Goal: Task Accomplishment & Management: Complete application form

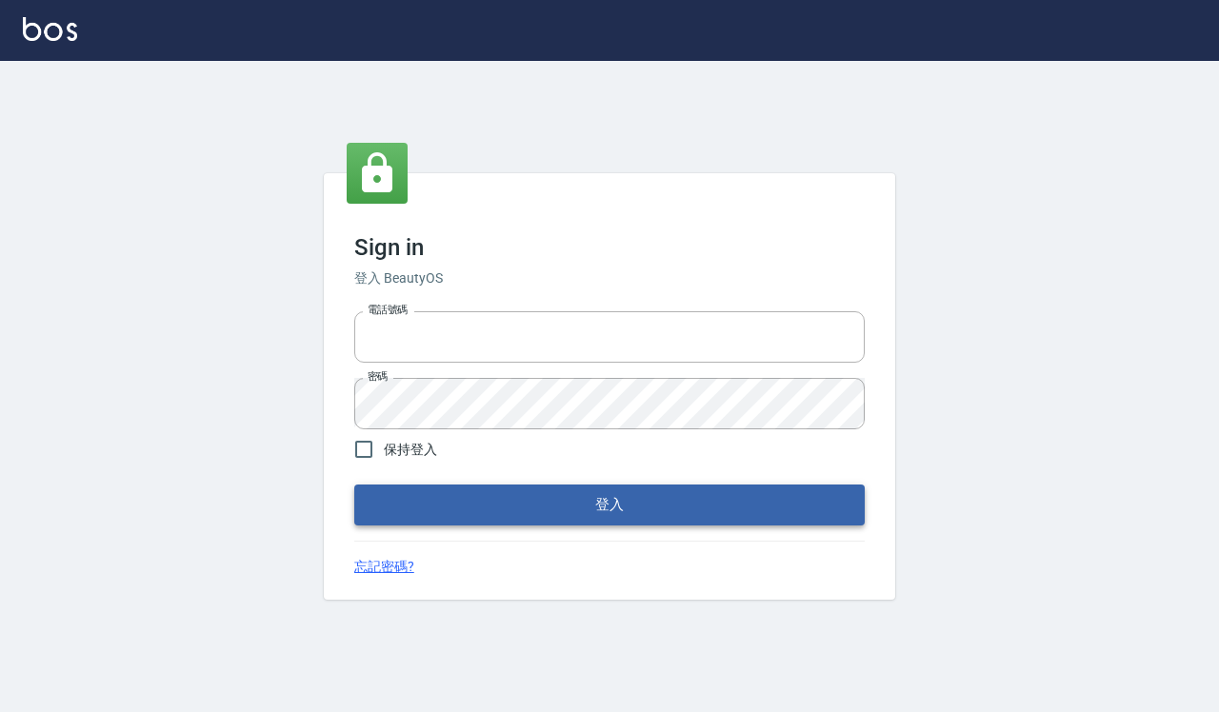
type input "0918733560"
click at [438, 502] on button "登入" at bounding box center [609, 505] width 510 height 40
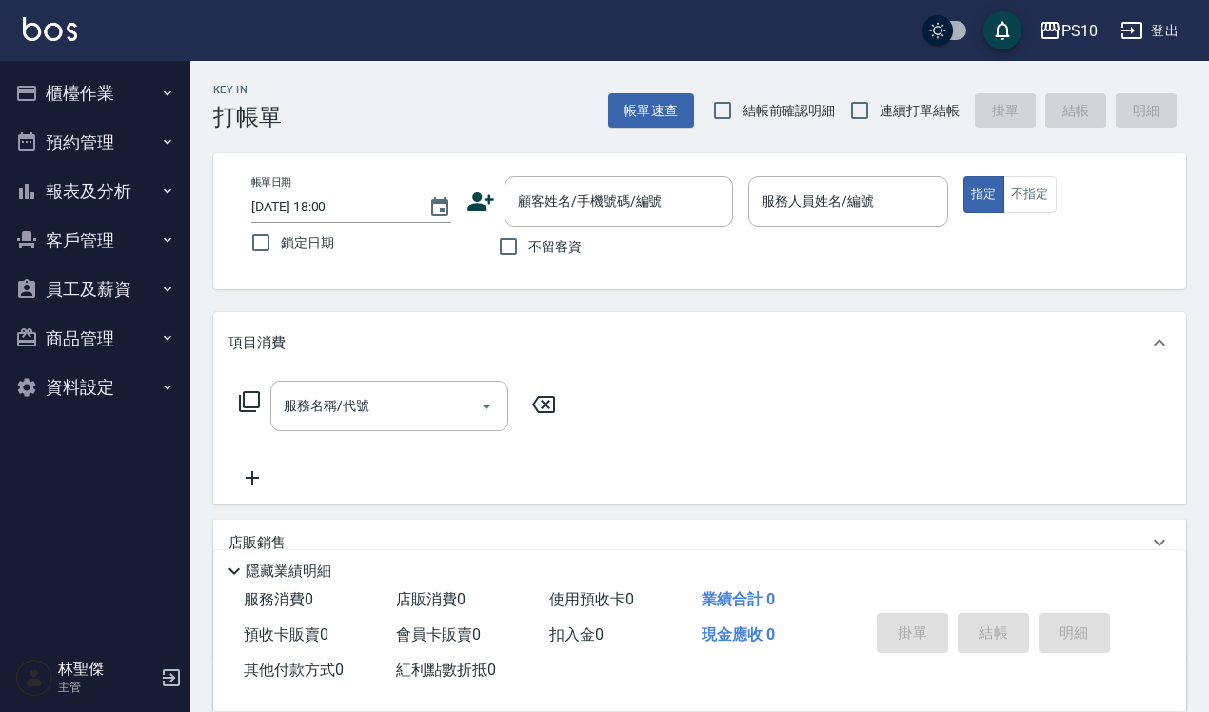
click at [826, 173] on div "帳單日期 [DATE] 18:00 鎖定日期 顧客姓名/手機號碼/編號 顧客姓名/手機號碼/編號 不留客資 服務人員姓名/編號 服務人員姓名/編號 指定 不指定" at bounding box center [699, 221] width 973 height 136
click at [809, 209] on input "服務人員姓名/編號" at bounding box center [848, 201] width 183 height 33
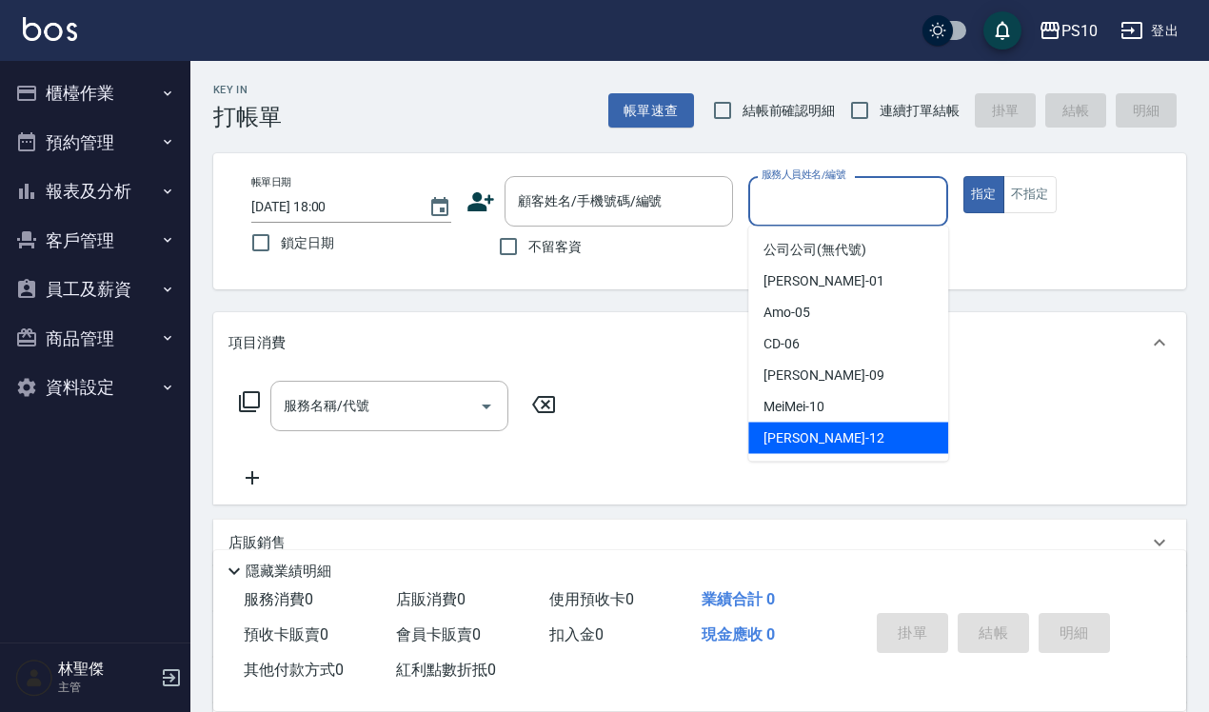
click at [788, 436] on span "[PERSON_NAME] -12" at bounding box center [824, 438] width 120 height 20
type input "[PERSON_NAME]-12"
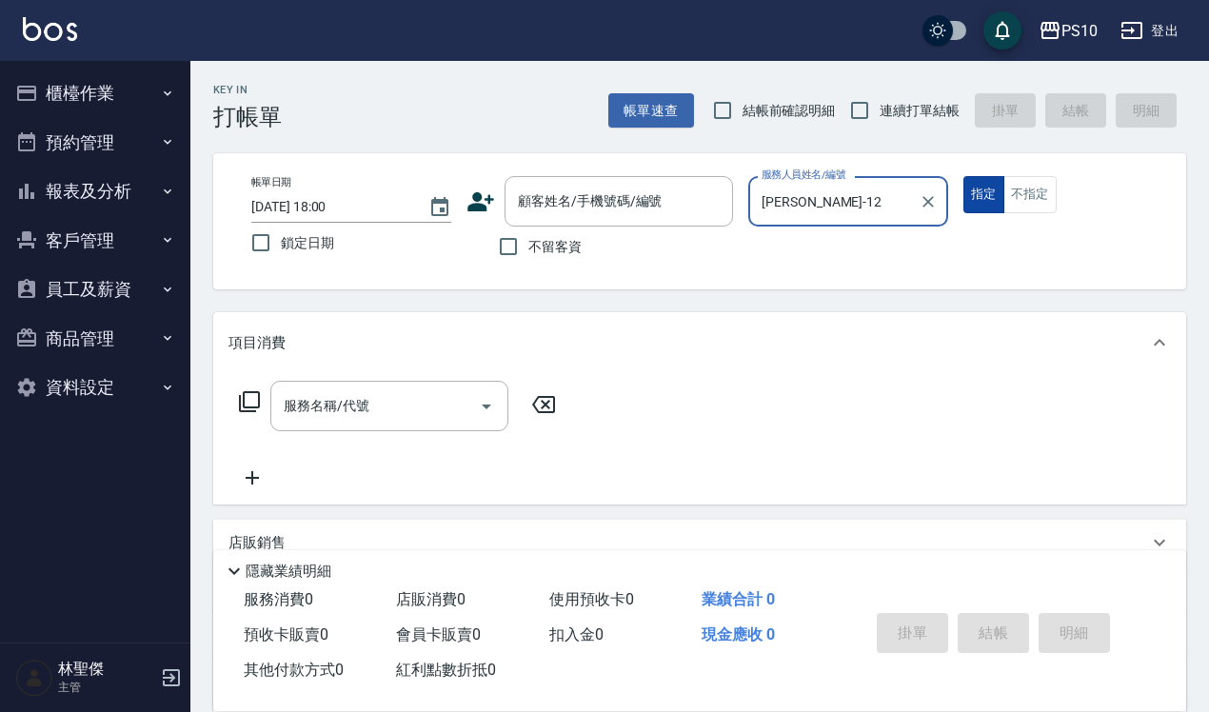
click at [993, 191] on button "指定" at bounding box center [984, 194] width 41 height 37
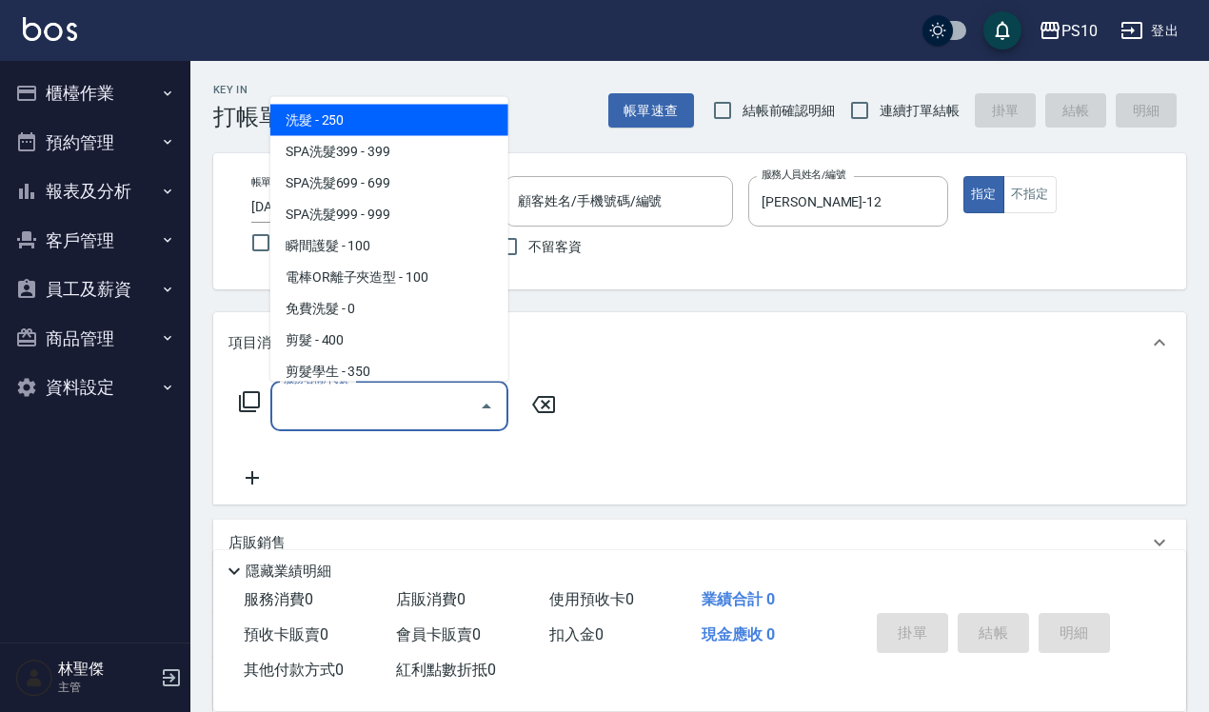
click at [316, 414] on input "服務名稱/代號" at bounding box center [375, 405] width 192 height 33
click at [362, 129] on span "洗髮 - 250" at bounding box center [389, 119] width 238 height 31
type input "洗髮(101)"
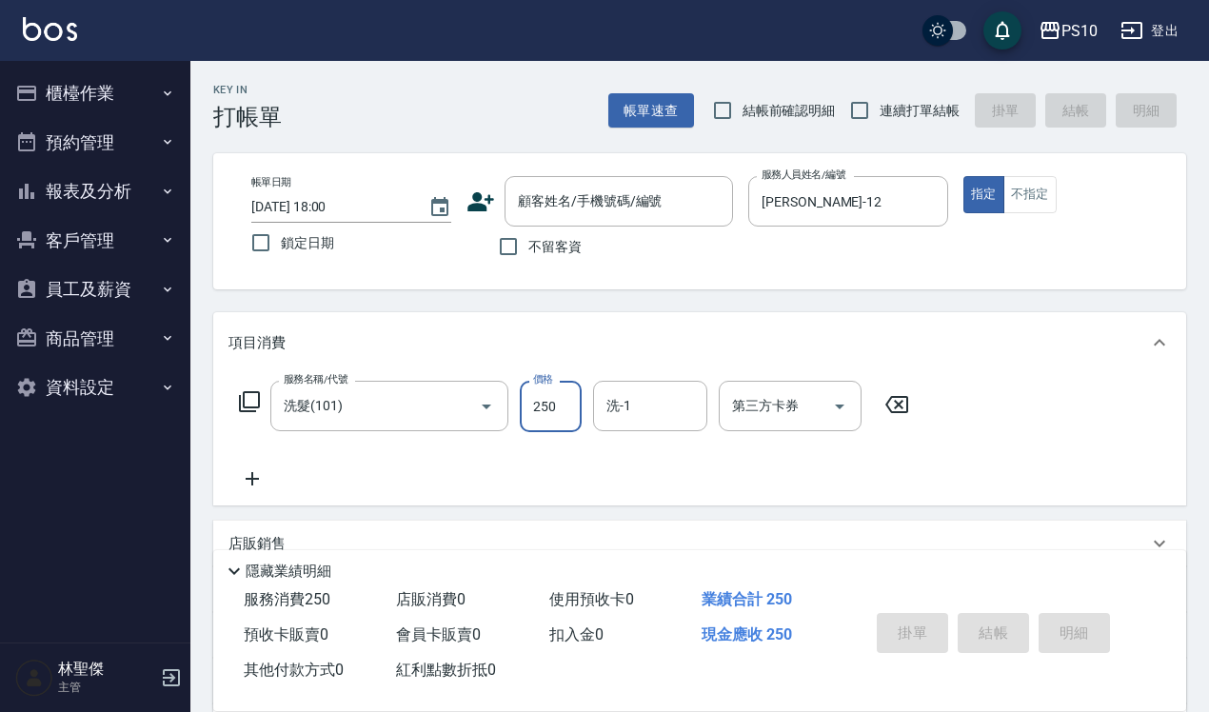
click at [547, 407] on input "250" at bounding box center [551, 406] width 62 height 51
type input "280"
click at [511, 252] on input "不留客資" at bounding box center [508, 247] width 40 height 40
checkbox input "true"
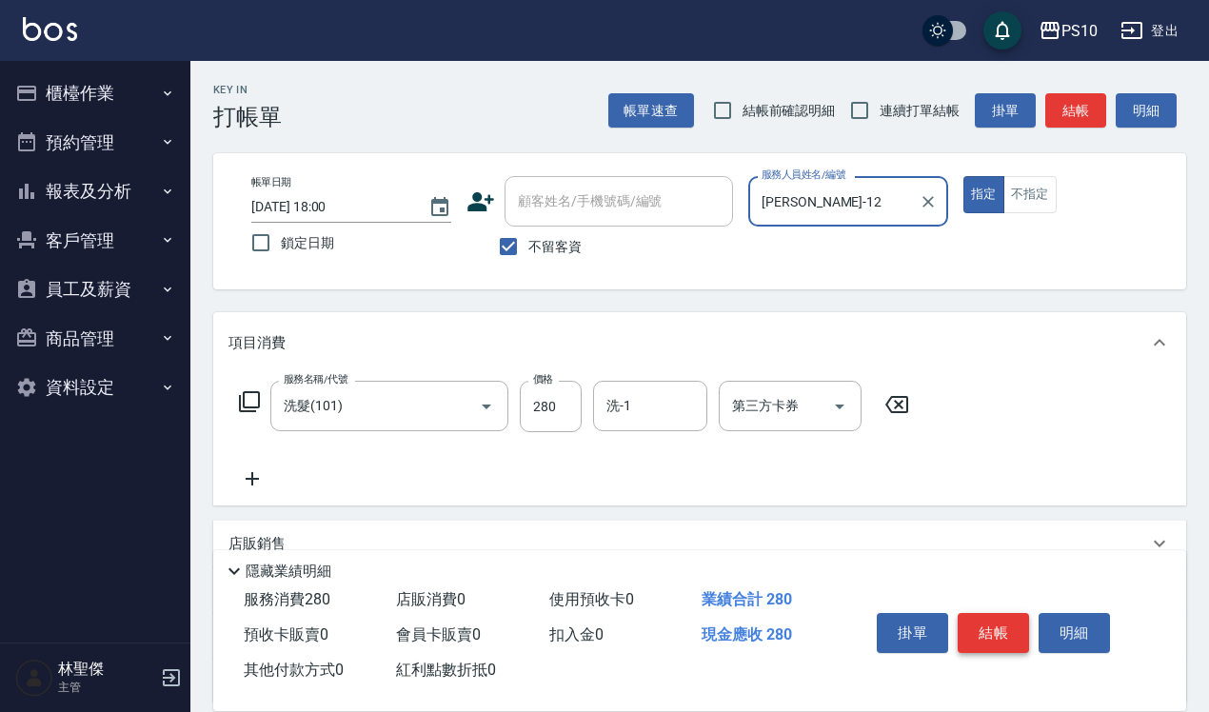
click at [987, 620] on button "結帳" at bounding box center [993, 633] width 71 height 40
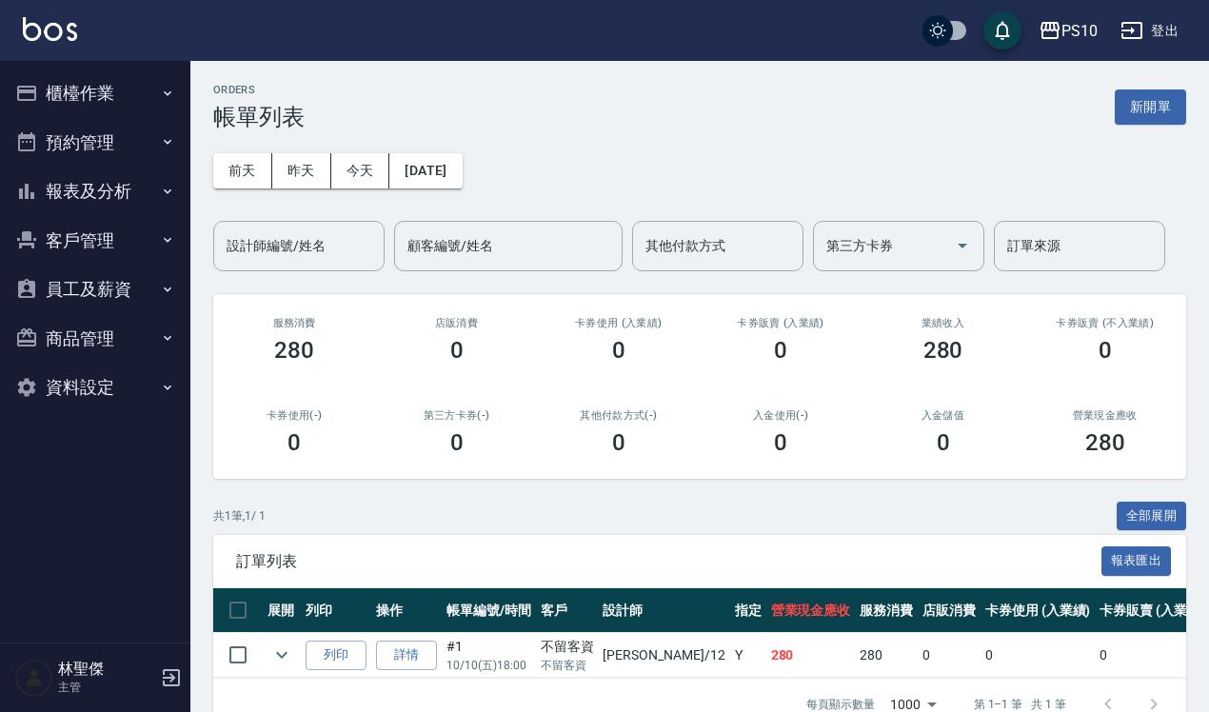
click at [78, 100] on button "櫃檯作業" at bounding box center [95, 94] width 175 height 50
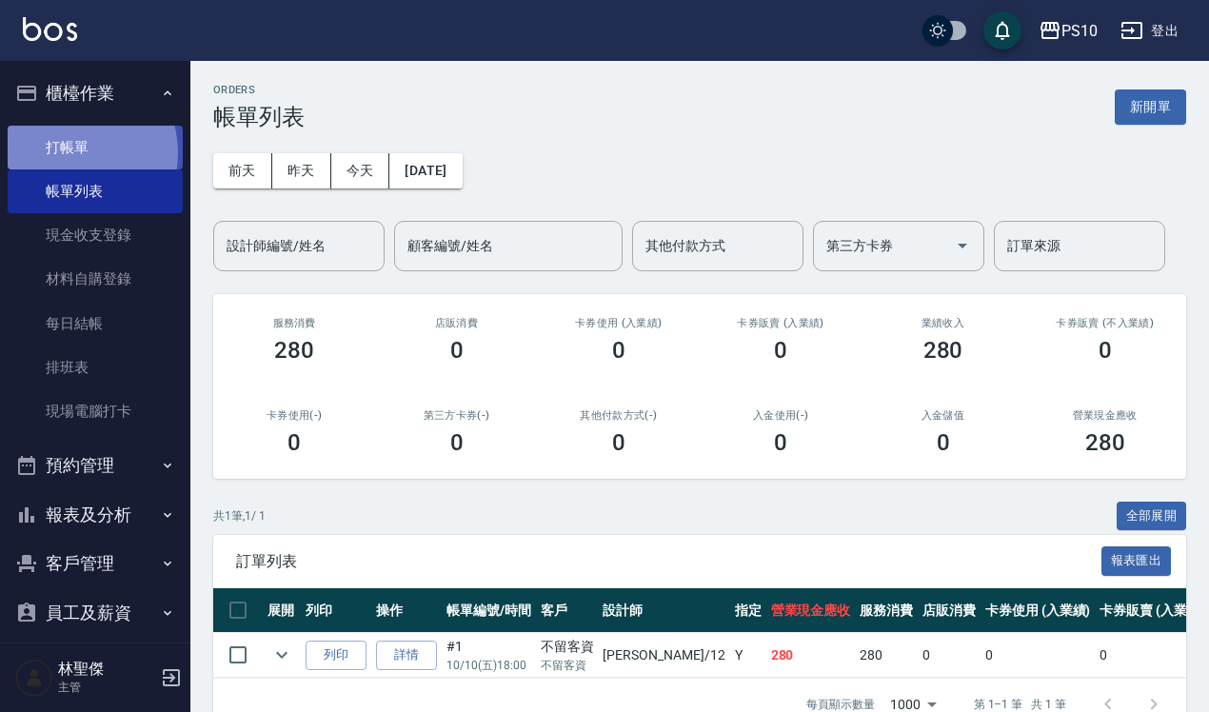
click at [73, 152] on link "打帳單" at bounding box center [95, 148] width 175 height 44
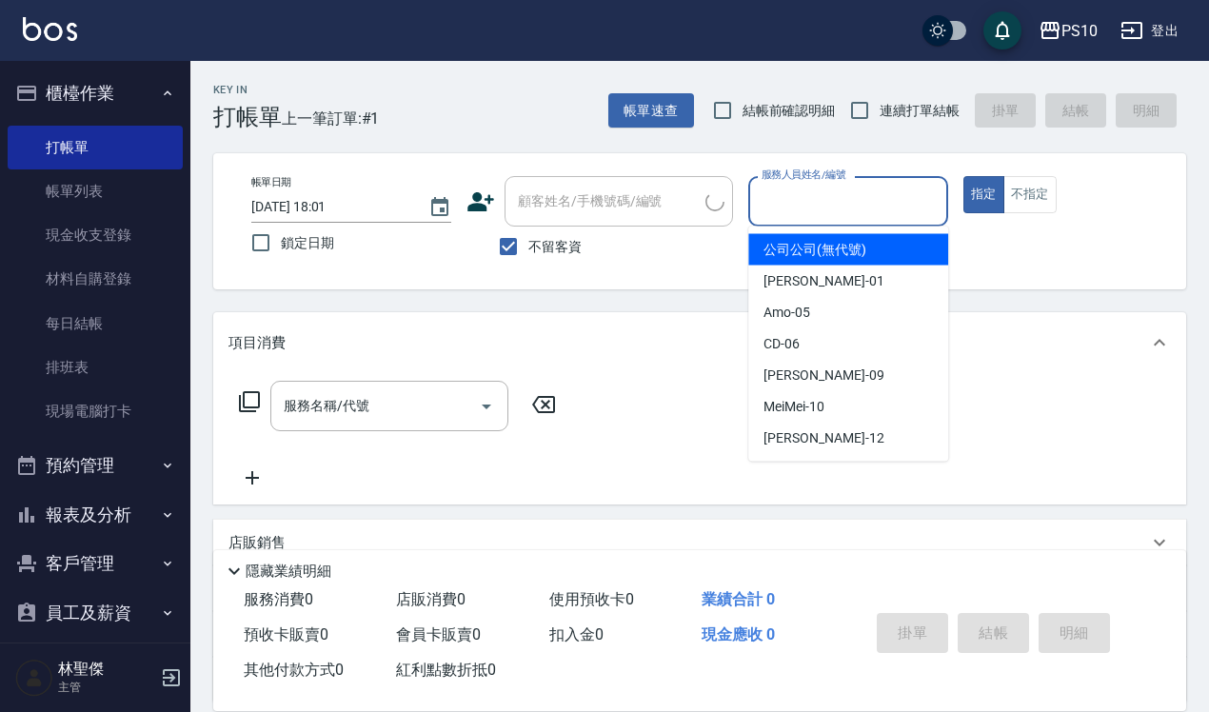
click at [817, 192] on input "服務人員姓名/編號" at bounding box center [848, 201] width 183 height 33
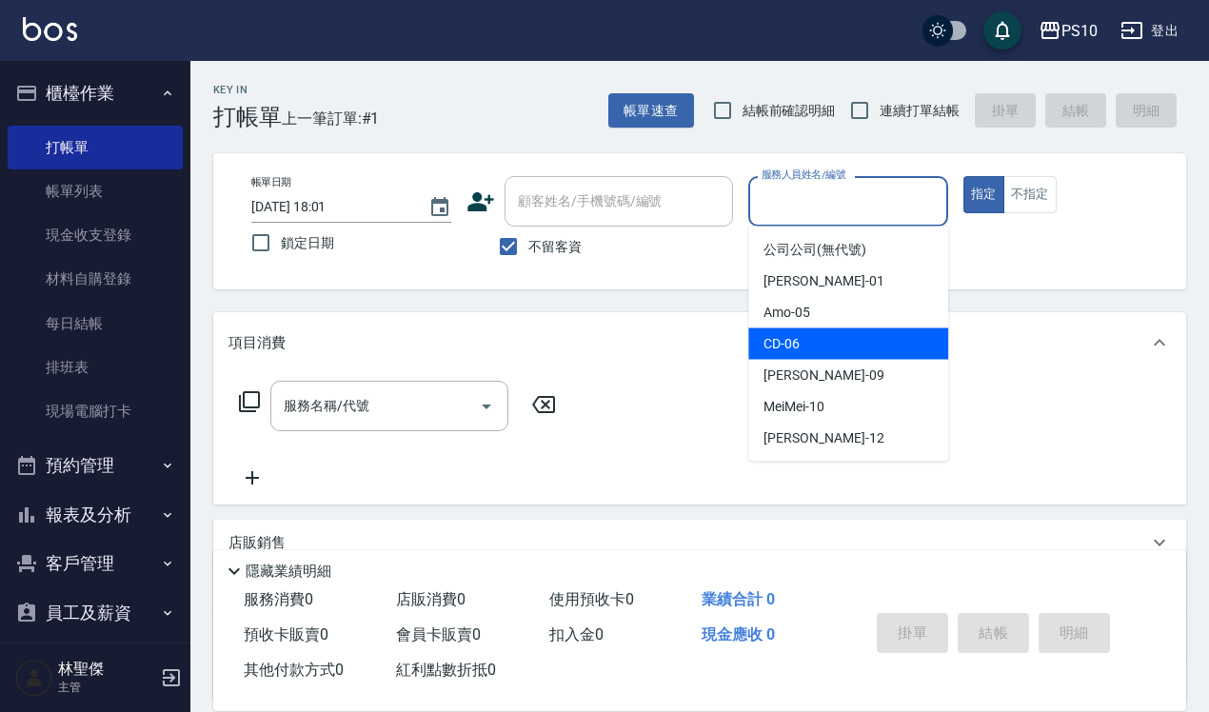
click at [793, 344] on span "CD -06" at bounding box center [782, 344] width 36 height 20
type input "CD-06"
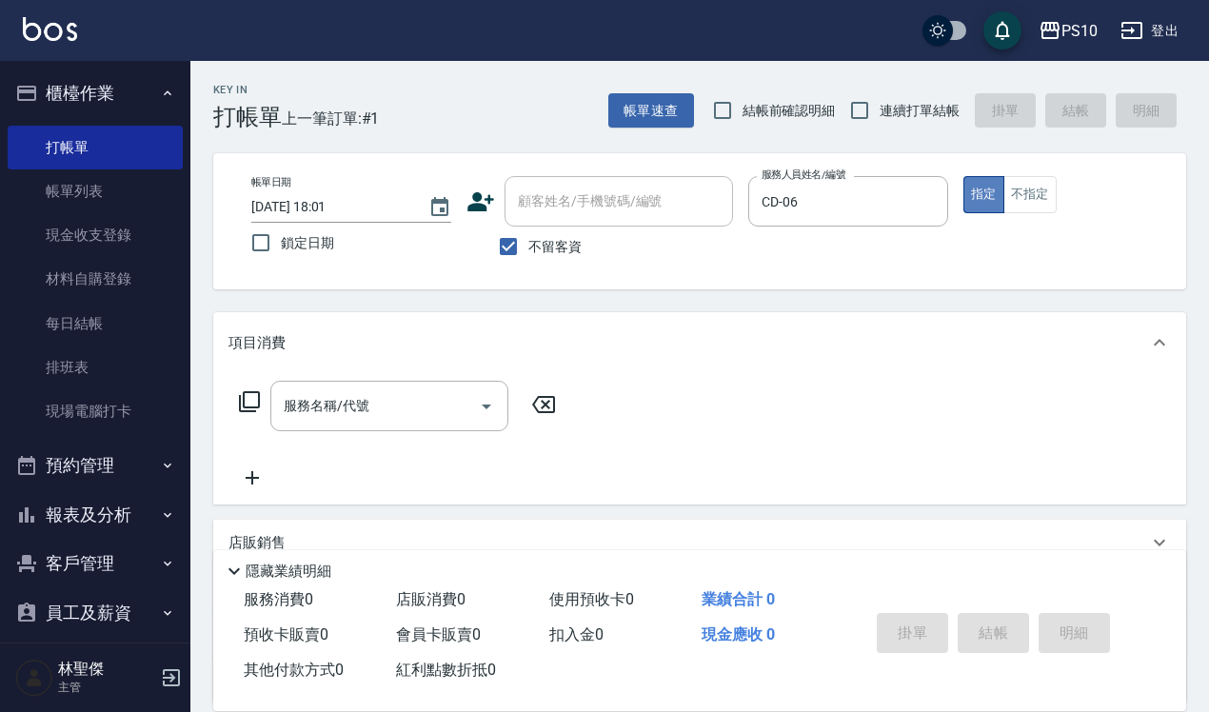
click at [990, 195] on button "指定" at bounding box center [984, 194] width 41 height 37
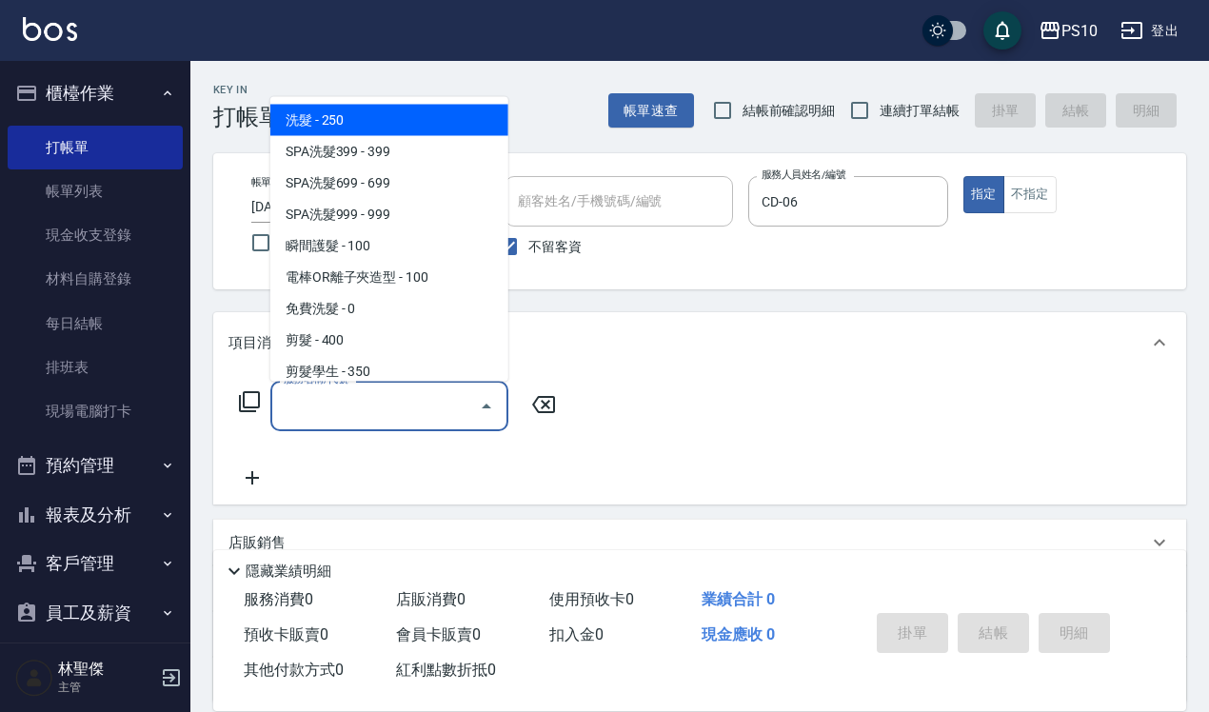
click at [306, 398] on input "服務名稱/代號" at bounding box center [375, 405] width 192 height 33
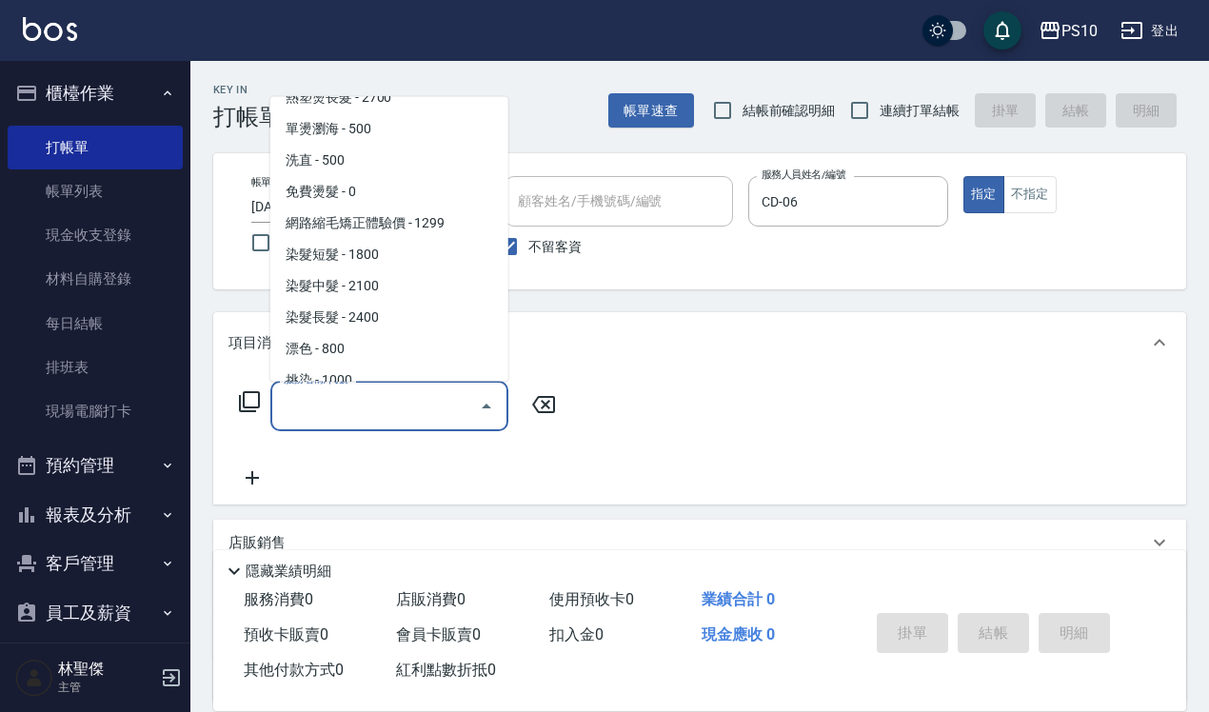
scroll to position [714, 0]
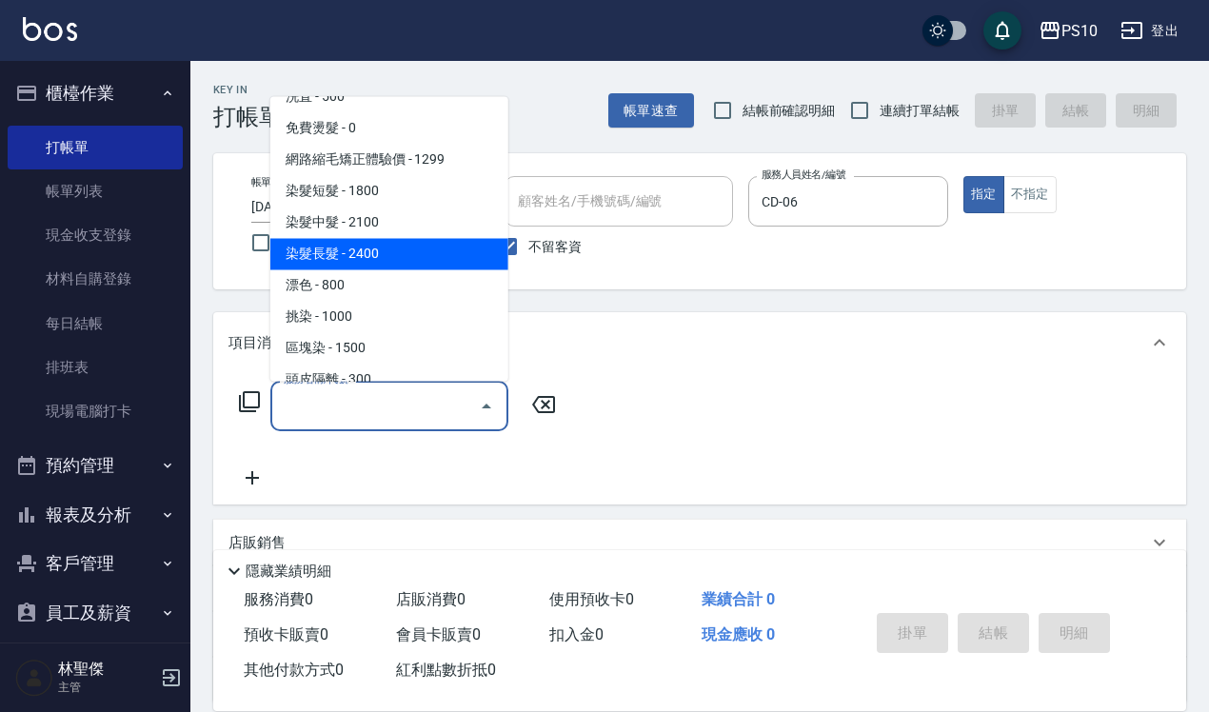
click at [374, 246] on span "染髮長髮 - 2400" at bounding box center [389, 253] width 238 height 31
type input "染髮長髮(403)"
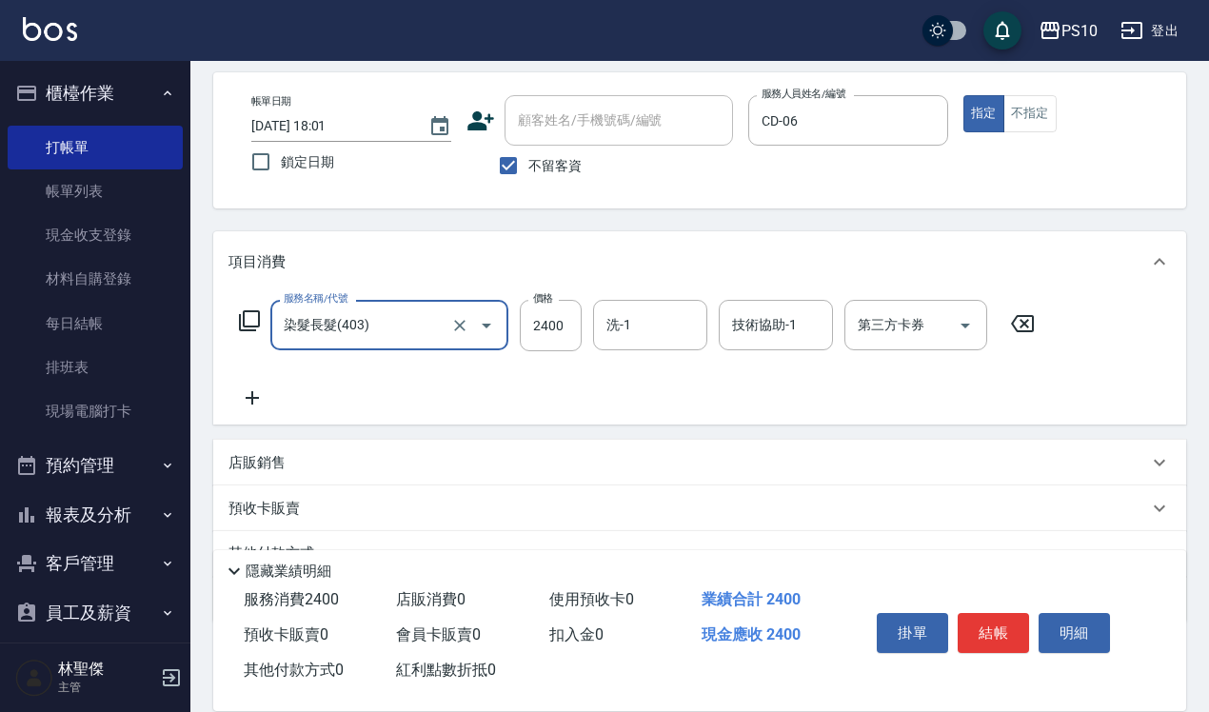
scroll to position [172, 0]
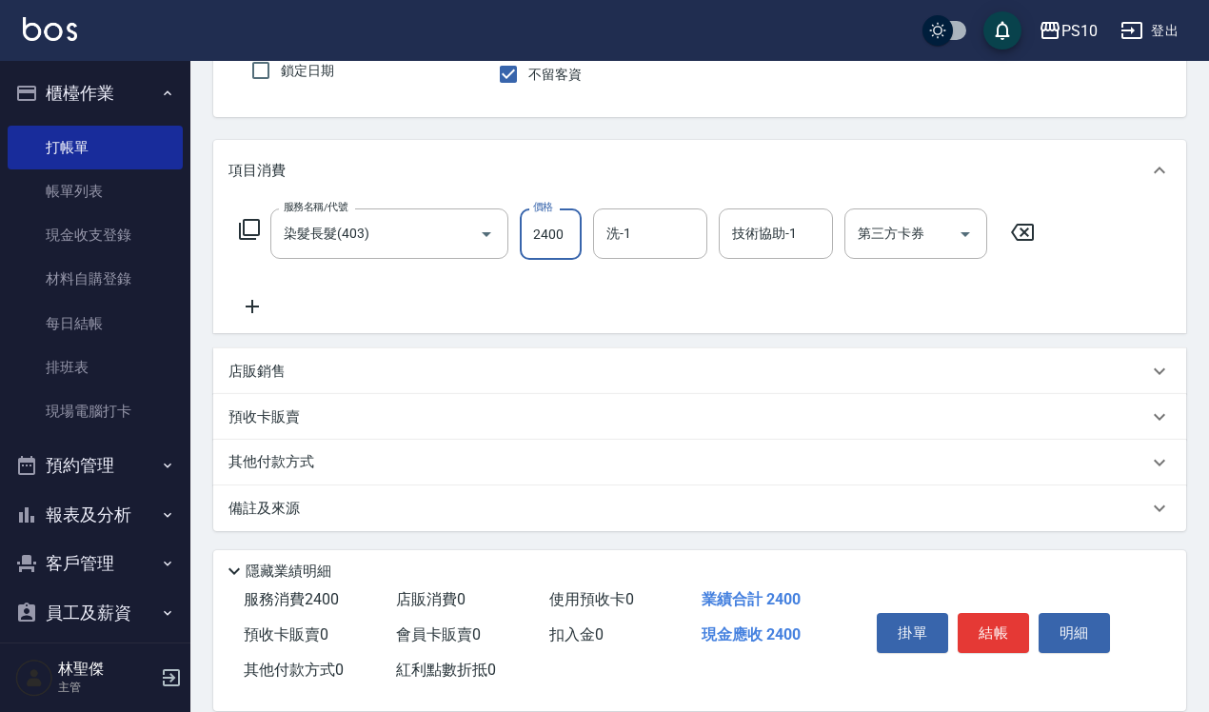
click at [543, 227] on input "2400" at bounding box center [551, 234] width 62 height 51
click at [543, 238] on input "3600" at bounding box center [551, 234] width 62 height 51
click at [541, 238] on input "3600" at bounding box center [551, 234] width 62 height 51
type input "3000"
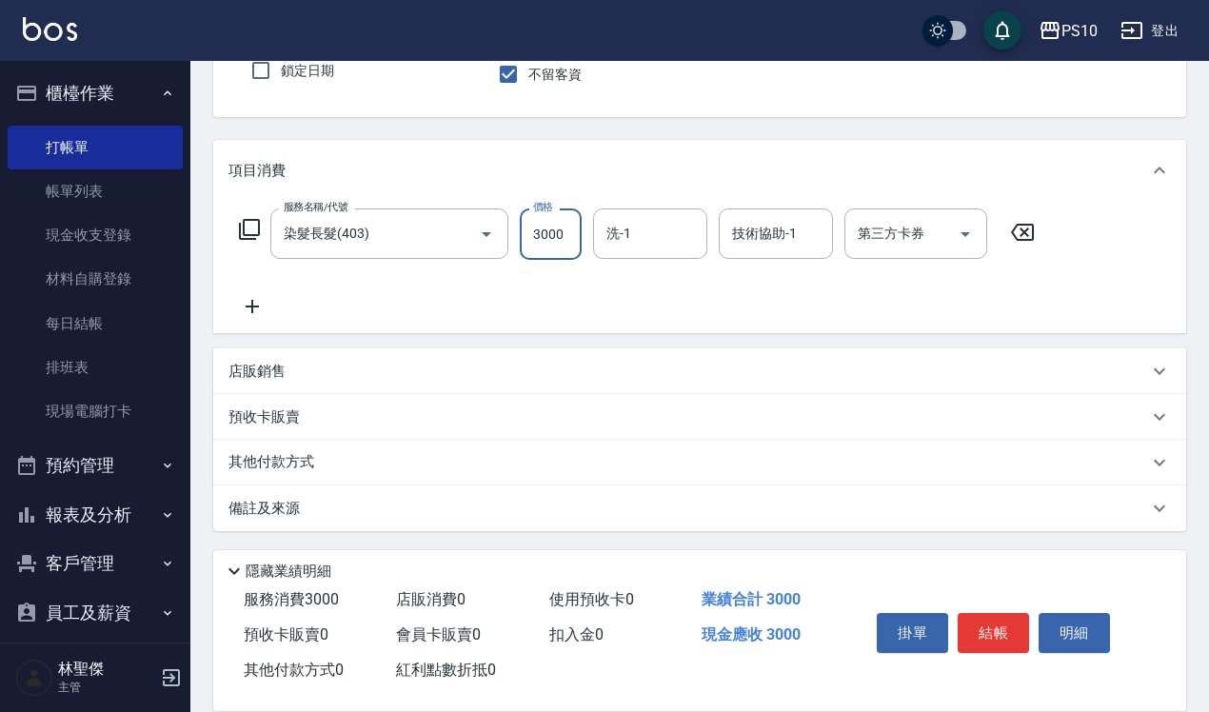
click at [271, 373] on p "店販銷售" at bounding box center [257, 372] width 57 height 20
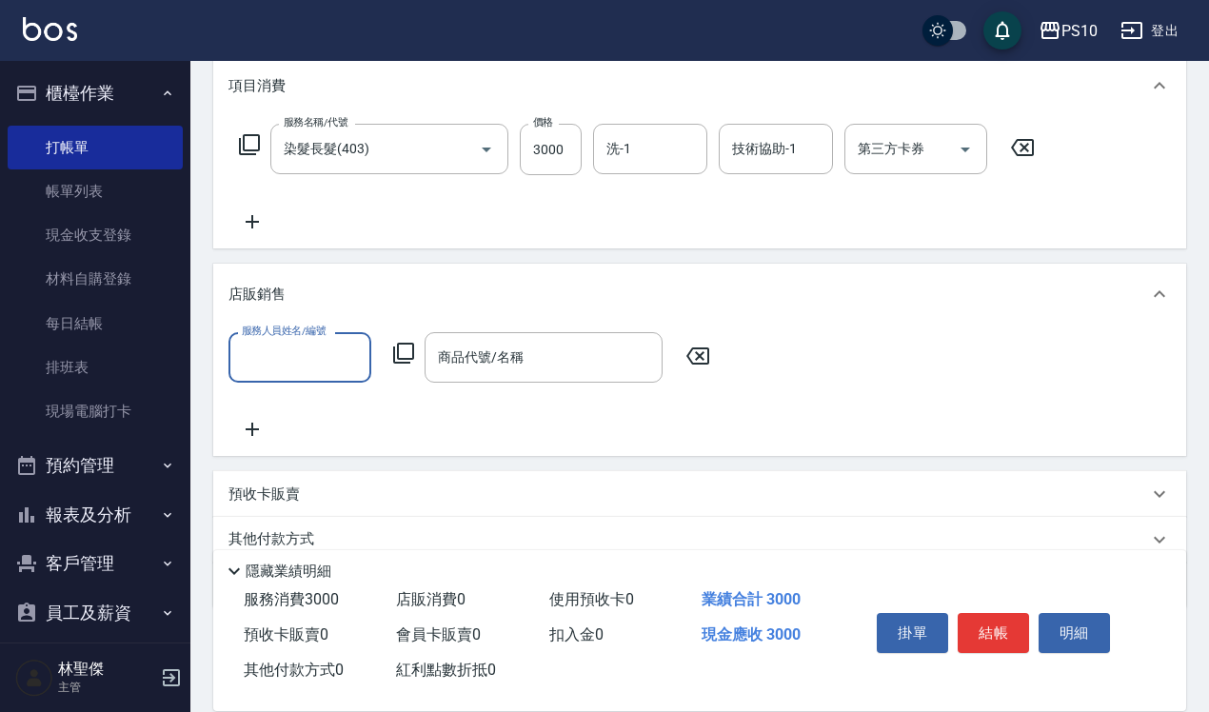
scroll to position [334, 0]
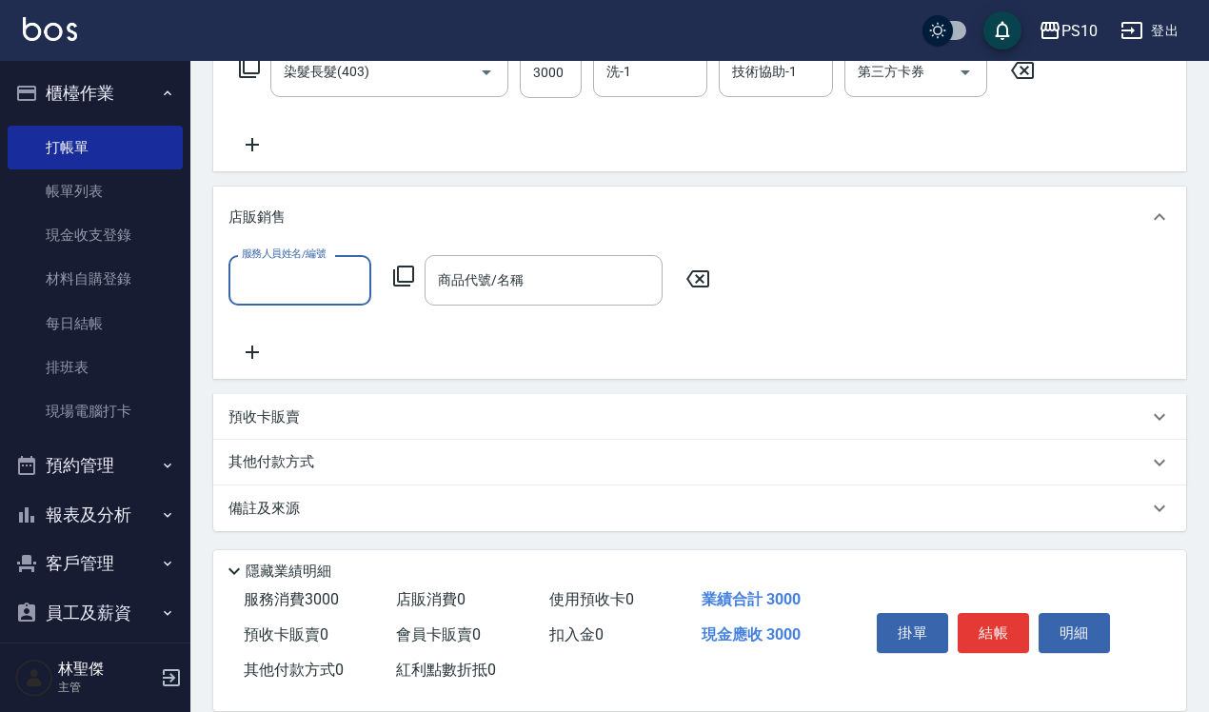
click at [276, 521] on div "備註及來源" at bounding box center [699, 509] width 973 height 46
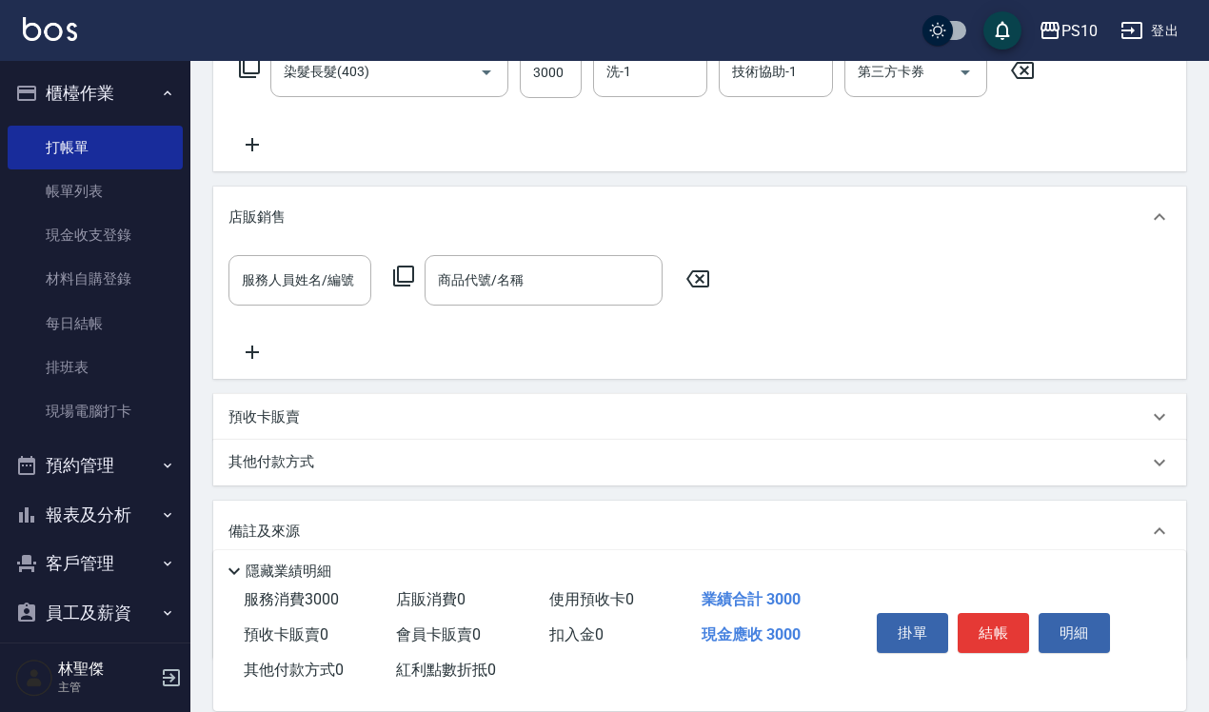
click at [288, 464] on p "其他付款方式" at bounding box center [276, 462] width 95 height 21
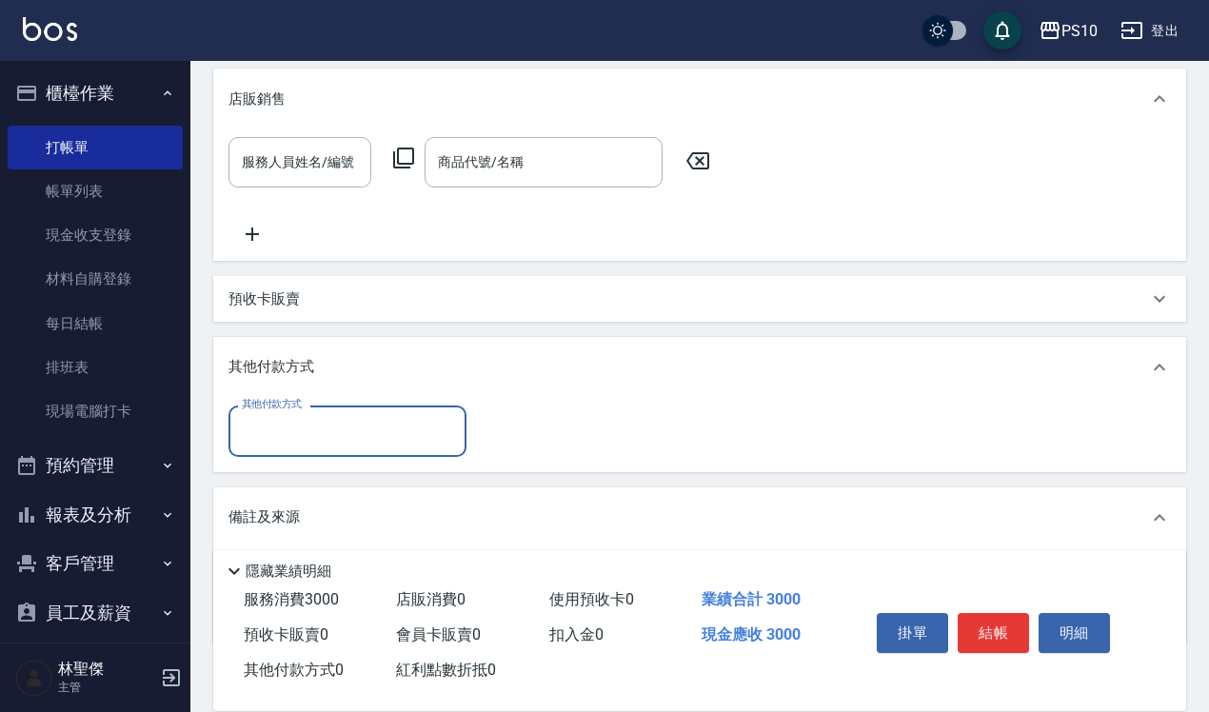
scroll to position [565, 0]
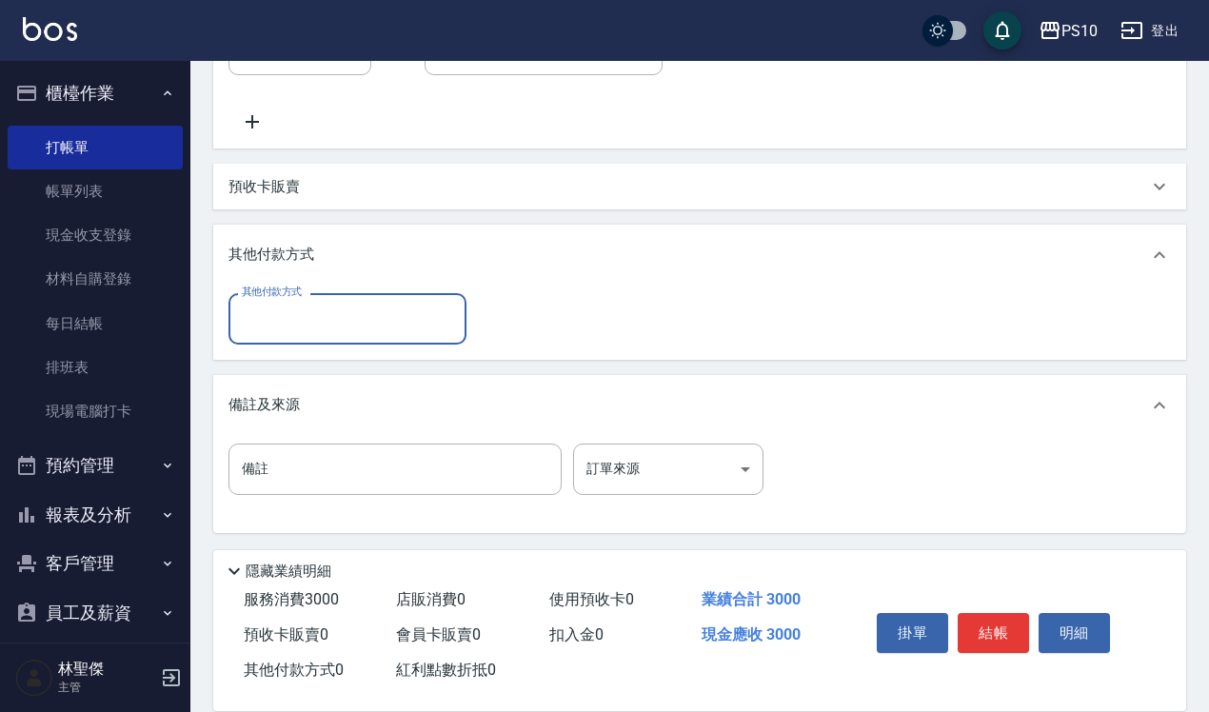
click at [292, 302] on input "其他付款方式" at bounding box center [347, 318] width 221 height 33
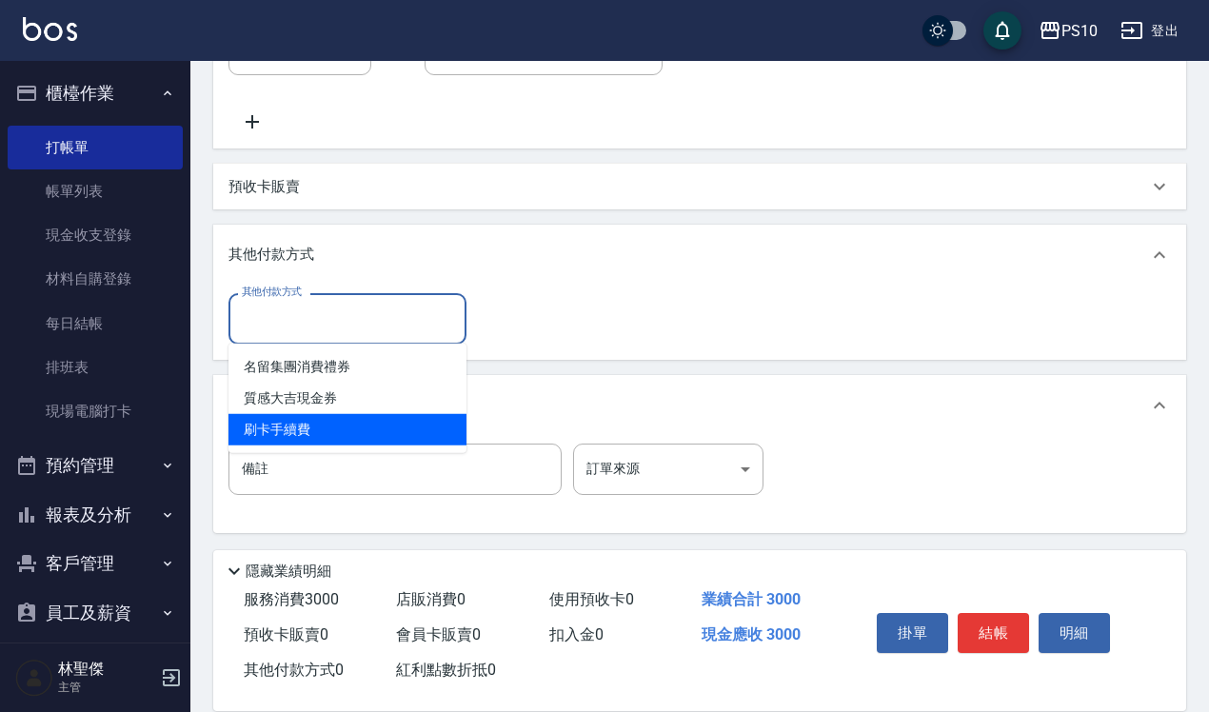
click at [288, 422] on span "刷卡手續費" at bounding box center [348, 429] width 238 height 31
type input "刷卡手續費"
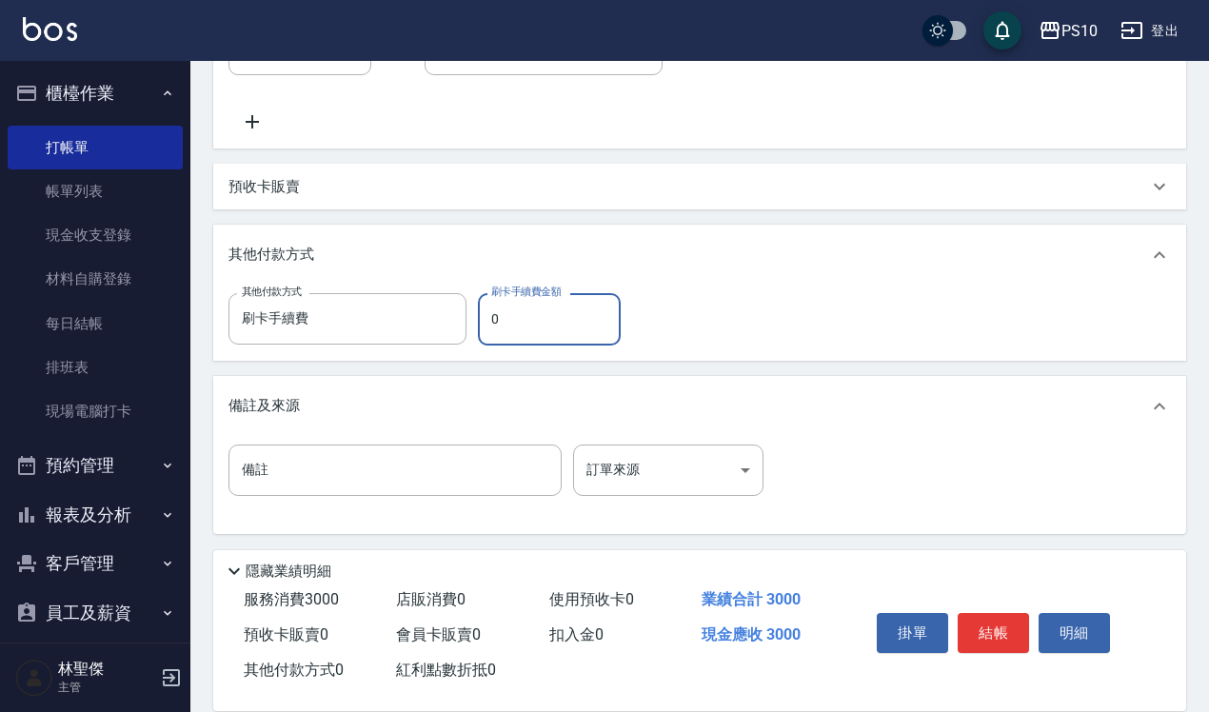
click at [538, 325] on input "0" at bounding box center [549, 318] width 143 height 51
type input "3000"
click at [1004, 619] on button "結帳" at bounding box center [993, 633] width 71 height 40
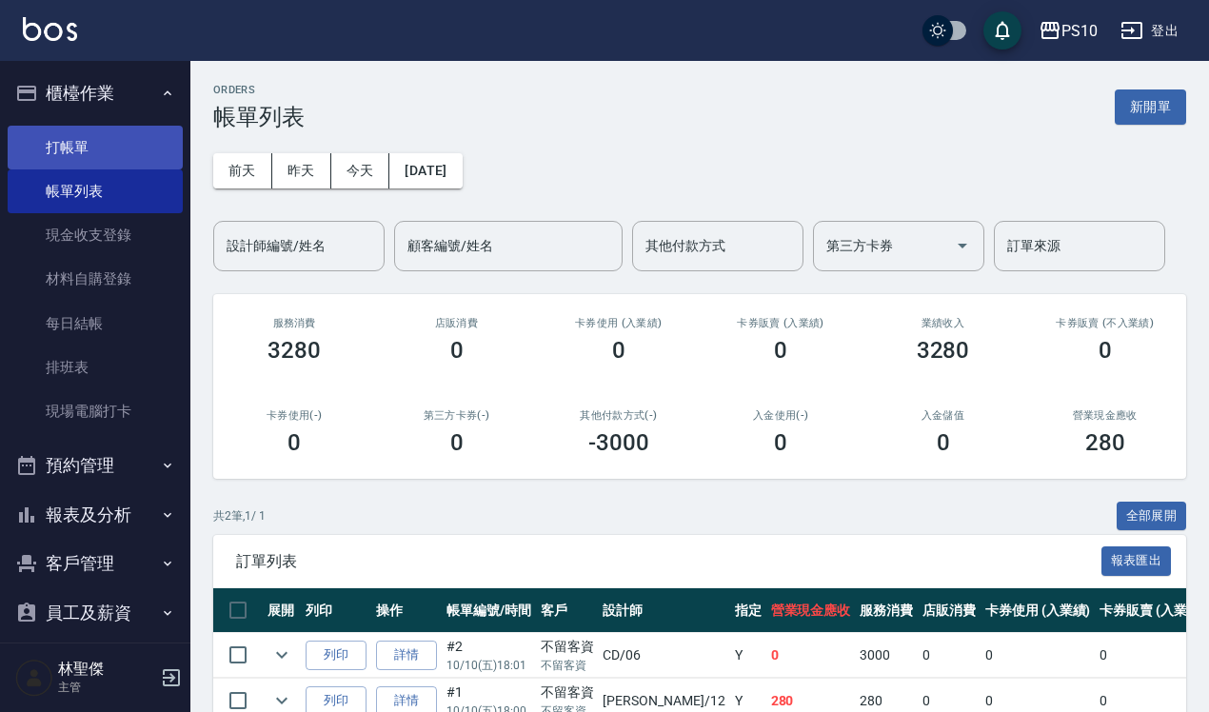
click at [77, 127] on link "打帳單" at bounding box center [95, 148] width 175 height 44
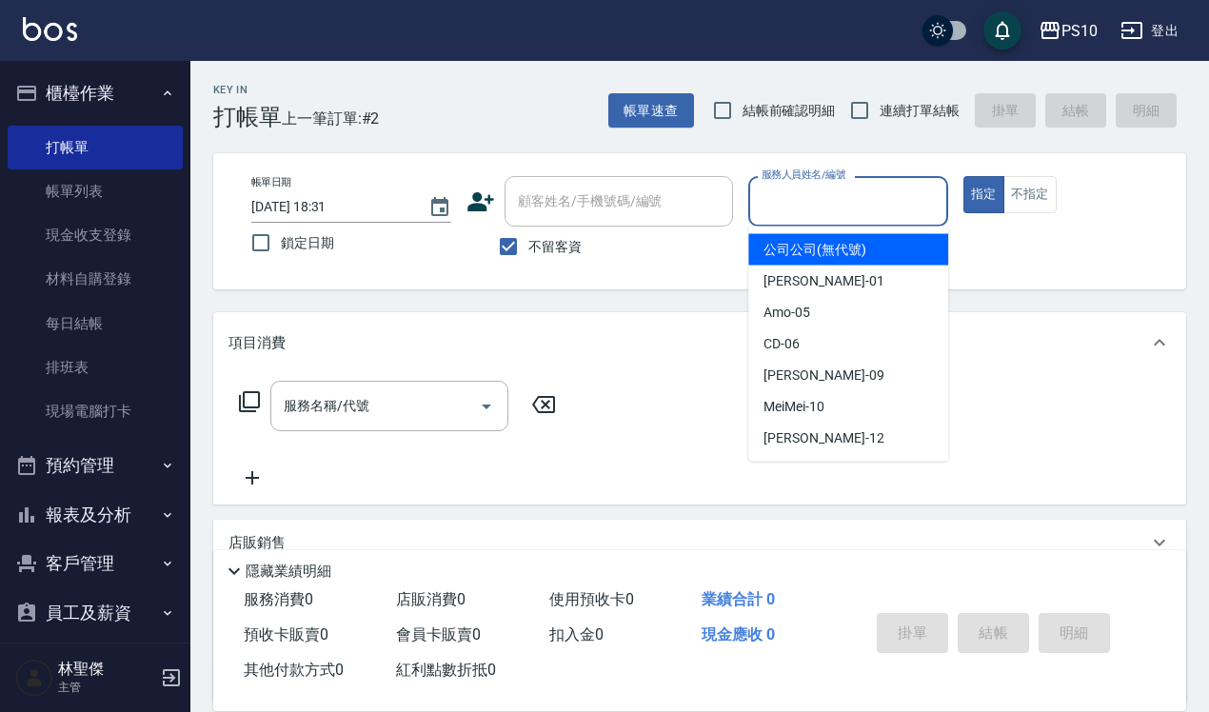
click at [859, 206] on input "服務人員姓名/編號" at bounding box center [848, 201] width 183 height 33
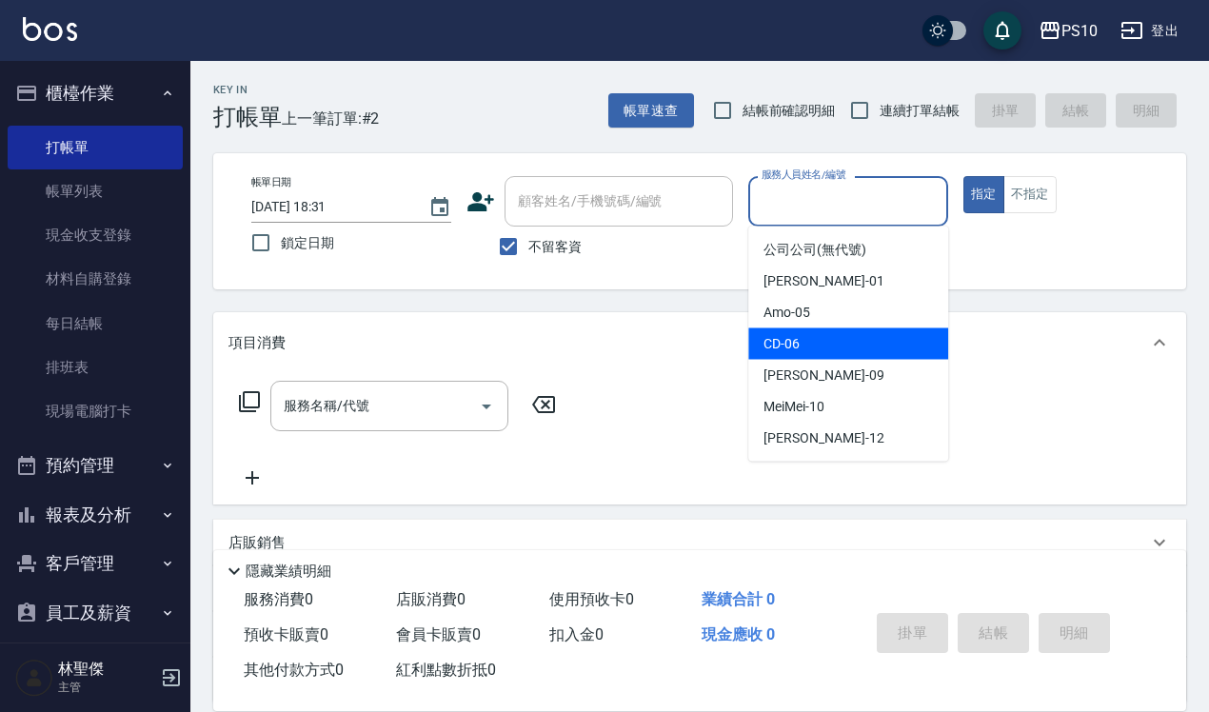
click at [806, 354] on div "CD -06" at bounding box center [848, 343] width 200 height 31
type input "CD-06"
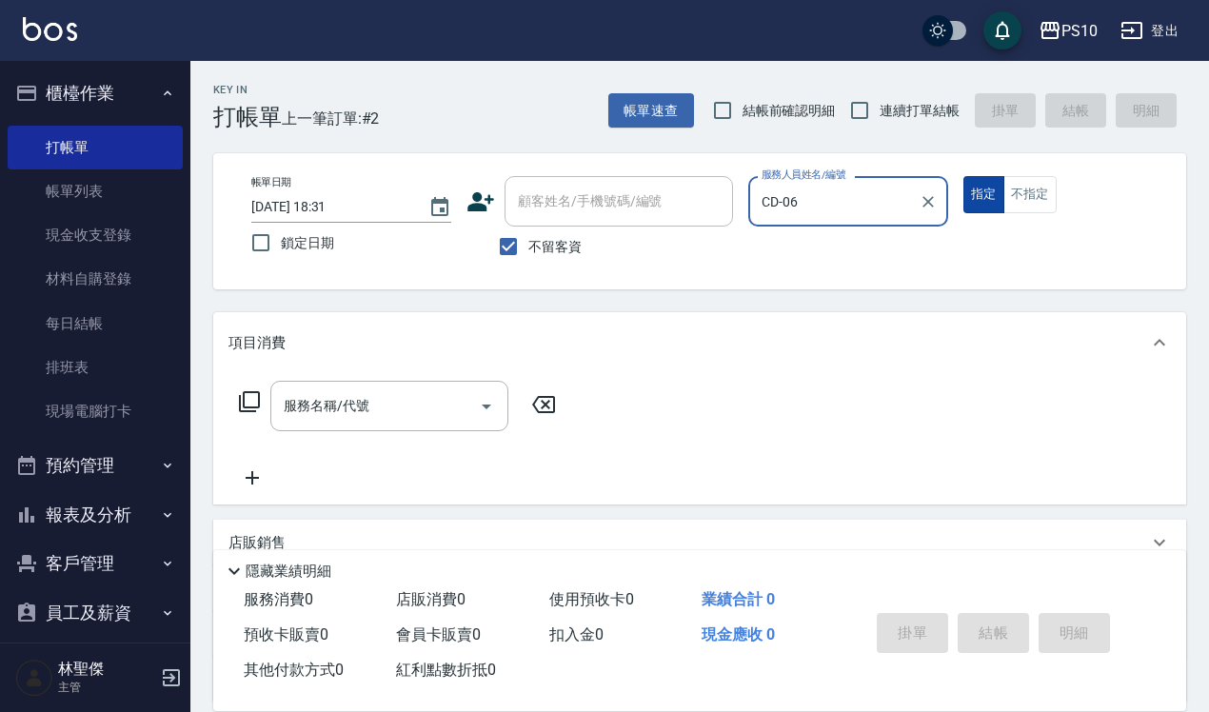
click at [992, 197] on button "指定" at bounding box center [984, 194] width 41 height 37
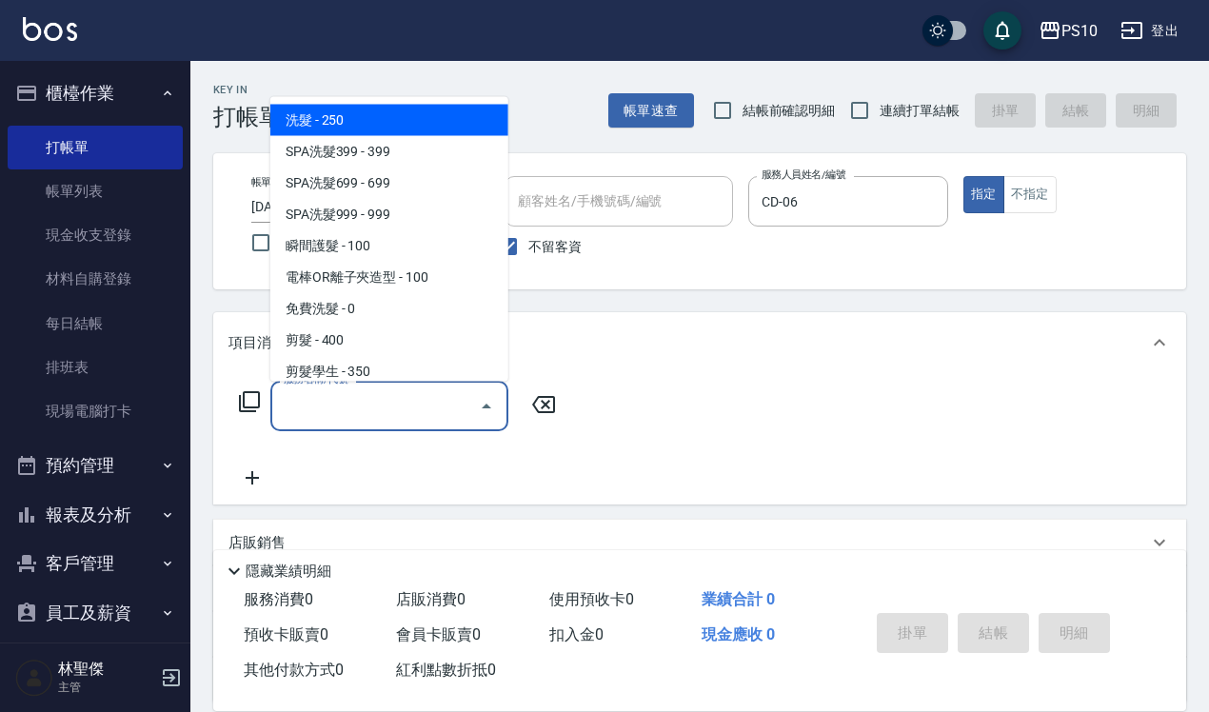
click at [296, 403] on input "服務名稱/代號" at bounding box center [375, 405] width 192 height 33
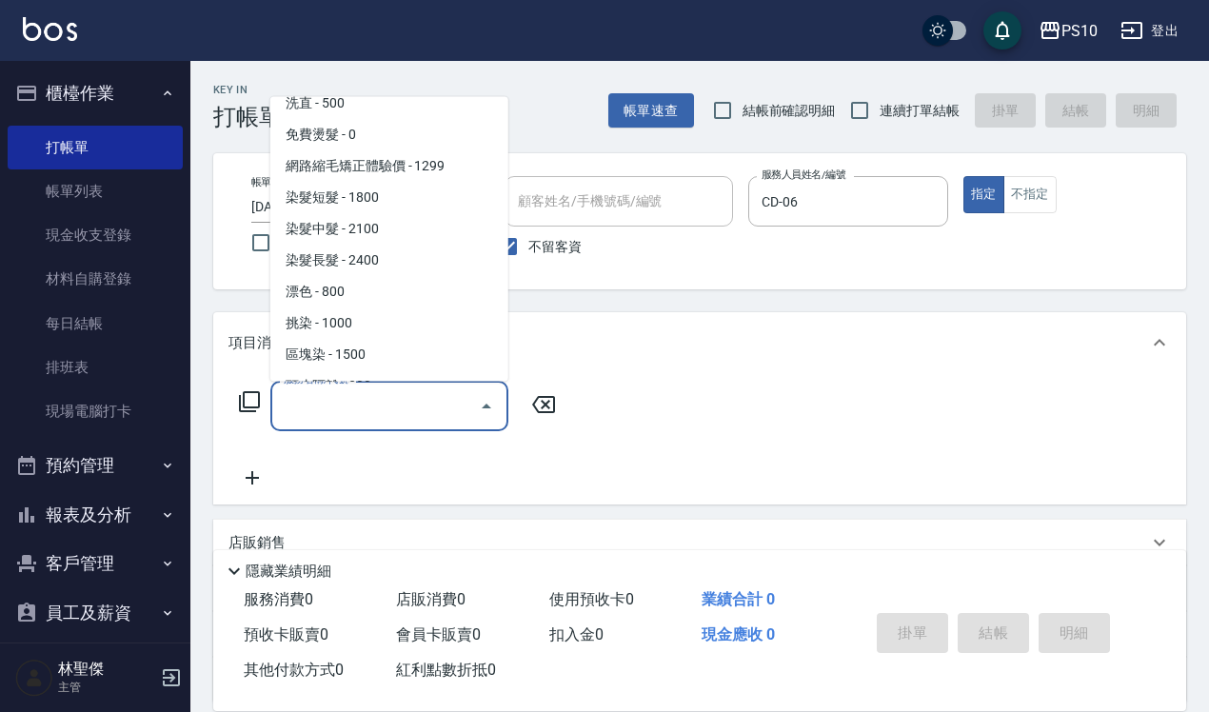
scroll to position [714, 0]
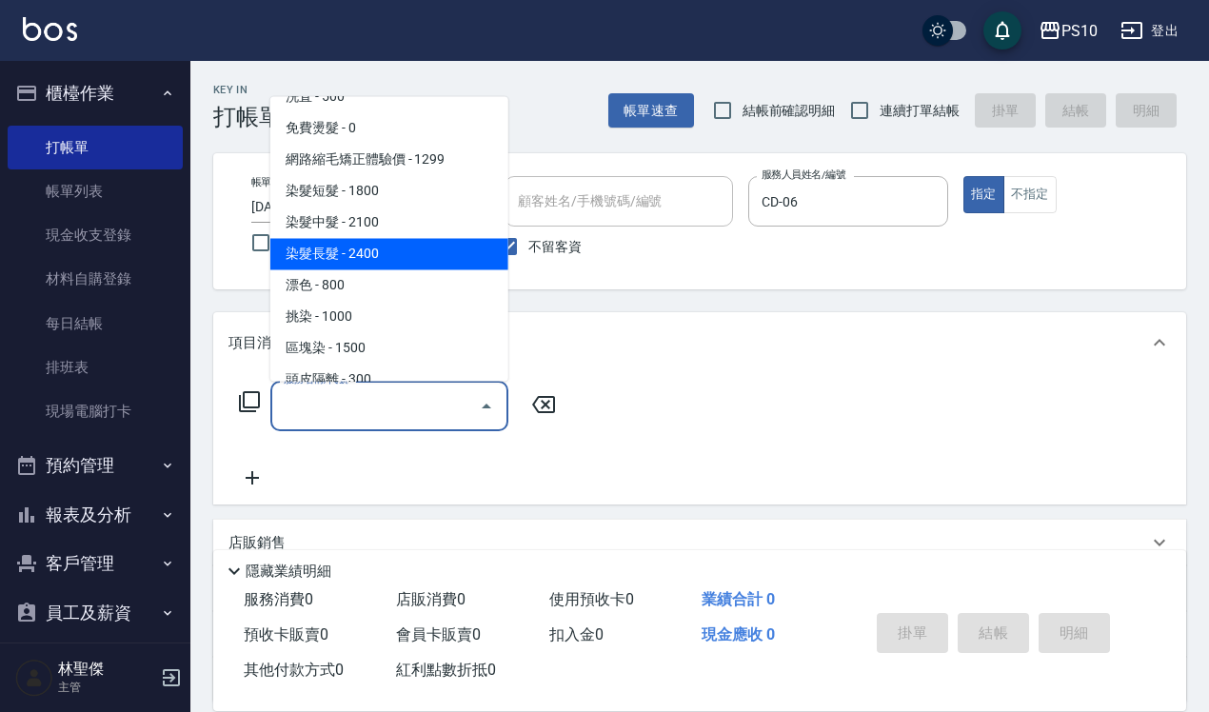
click at [387, 257] on span "染髮長髮 - 2400" at bounding box center [389, 253] width 238 height 31
type input "染髮長髮(403)"
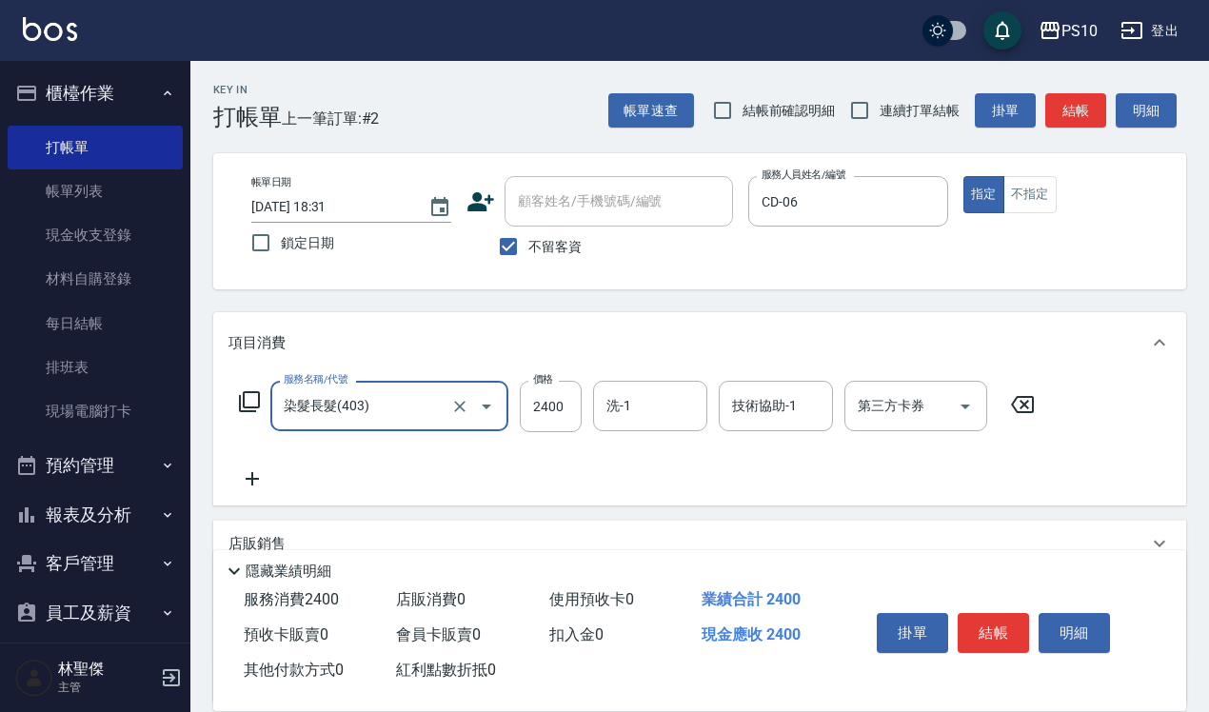
click at [388, 396] on input "染髮長髮(403)" at bounding box center [363, 405] width 168 height 33
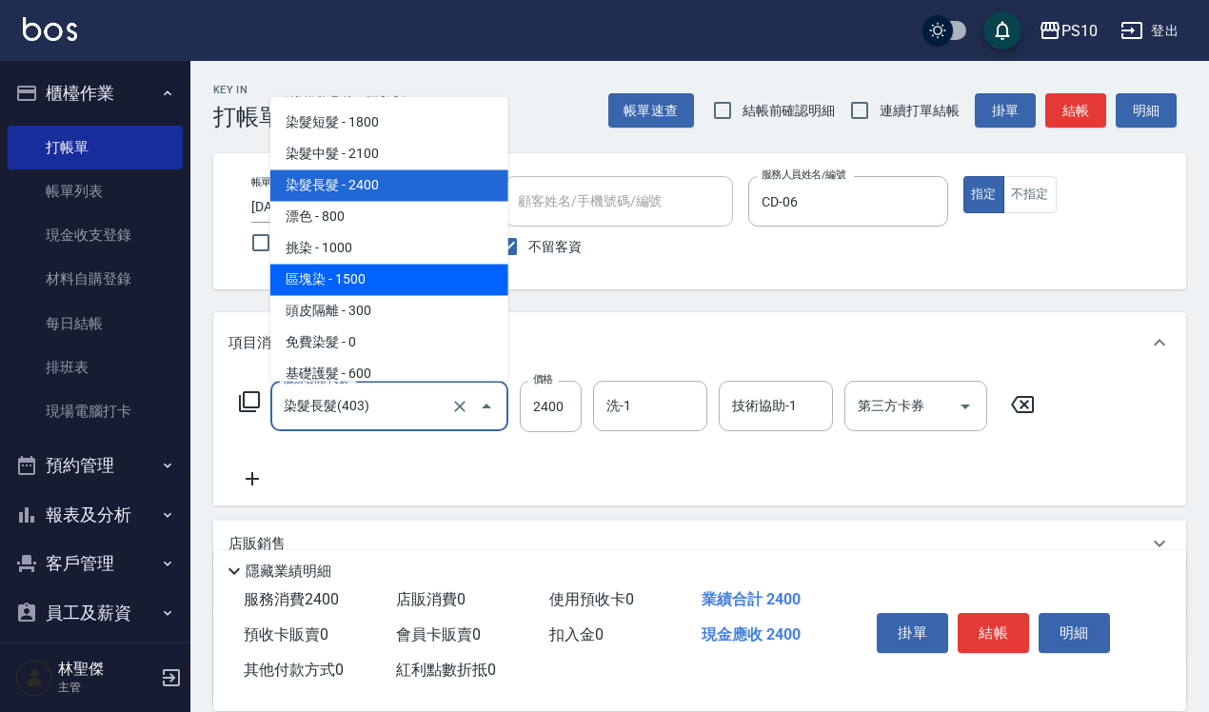
scroll to position [840, 0]
